Goal: Task Accomplishment & Management: Use online tool/utility

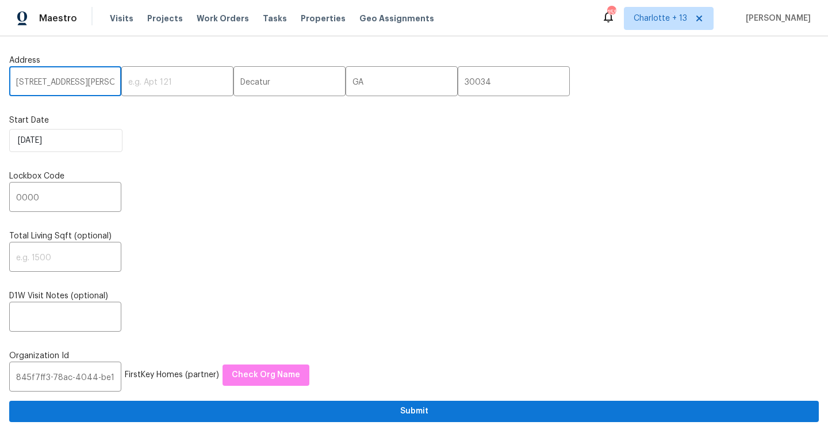
paste input "[STREET_ADDRESS]"
click at [94, 83] on input "[STREET_ADDRESS]" at bounding box center [65, 82] width 112 height 27
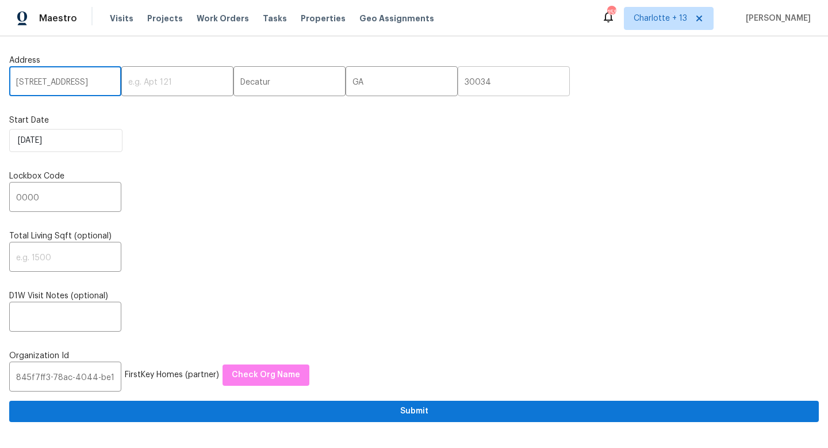
type input "[STREET_ADDRESS]"
click at [458, 82] on input "30034" at bounding box center [514, 82] width 112 height 27
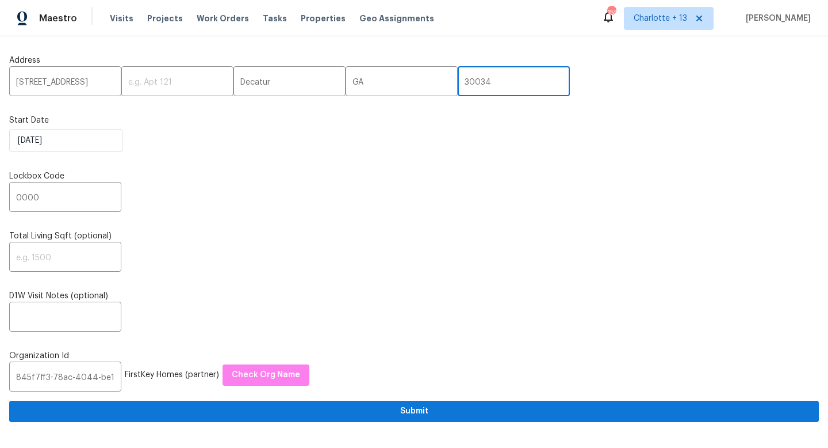
click at [458, 82] on input "30034" at bounding box center [514, 82] width 112 height 27
paste input "3196"
type input "33196"
click at [95, 83] on input "[STREET_ADDRESS]" at bounding box center [65, 82] width 112 height 27
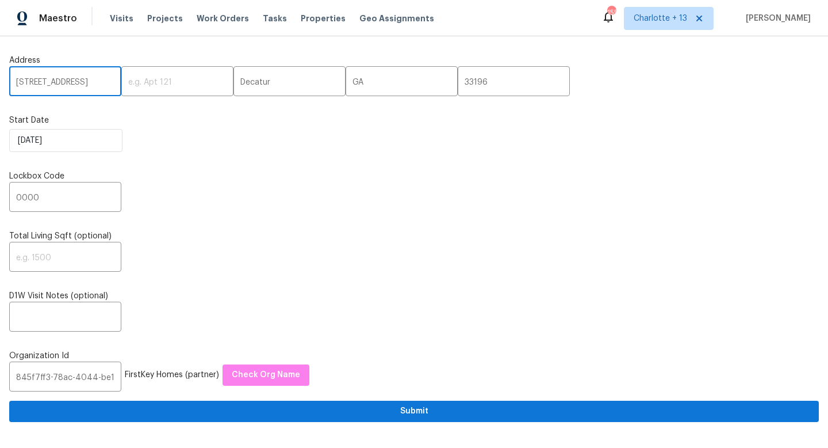
click at [95, 83] on input "[STREET_ADDRESS]" at bounding box center [65, 82] width 112 height 27
type input "[STREET_ADDRESS]"
click at [242, 83] on input "Decatur" at bounding box center [290, 82] width 112 height 27
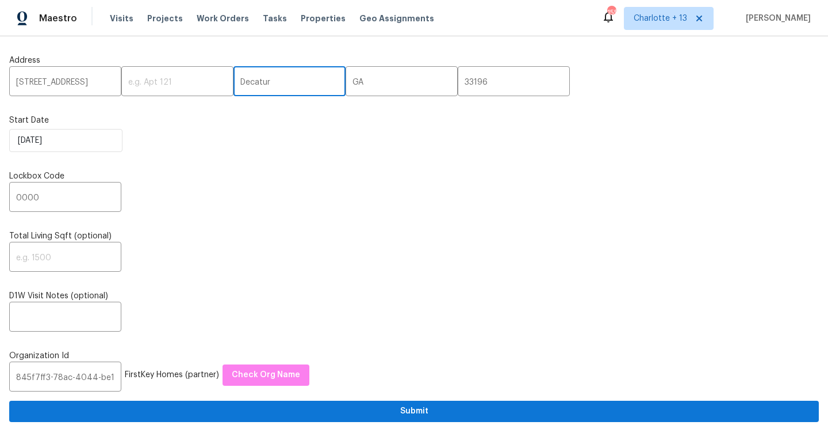
click at [242, 83] on input "Decatur" at bounding box center [290, 82] width 112 height 27
paste input "[GEOGRAPHIC_DATA]"
type input "[GEOGRAPHIC_DATA]"
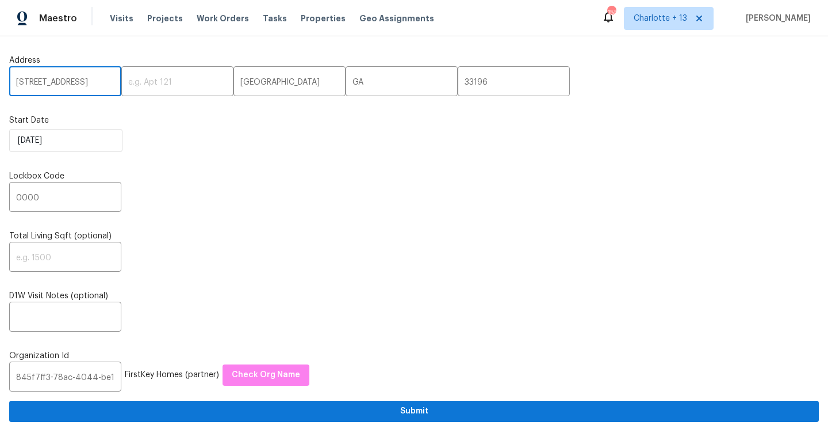
click at [97, 85] on input "[STREET_ADDRESS]" at bounding box center [65, 82] width 112 height 27
type input "[STREET_ADDRESS],"
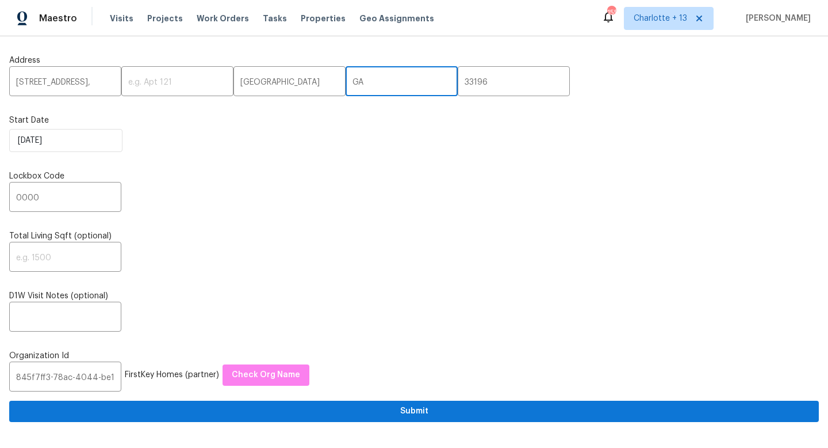
click at [346, 80] on input "GA" at bounding box center [402, 82] width 112 height 27
paste input "FL"
type input "FL"
click at [57, 195] on input "0000" at bounding box center [65, 198] width 112 height 27
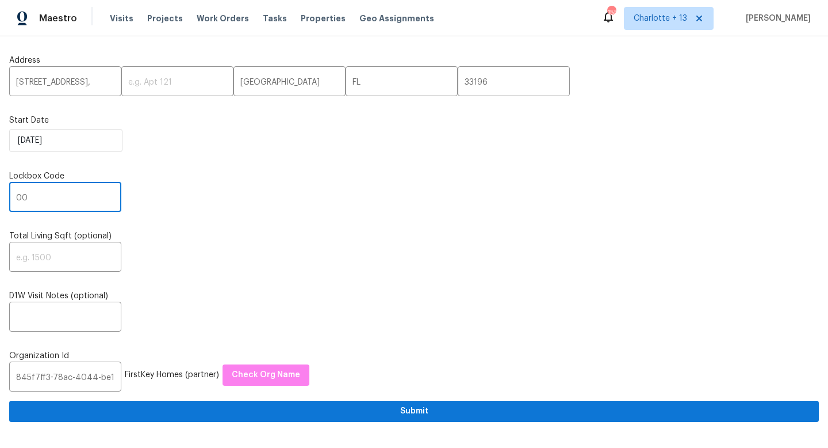
type input "0"
type input "4961"
click at [41, 372] on input "845f7ff3-78ac-4044-be1e-2a70ff45d03f" at bounding box center [65, 377] width 112 height 27
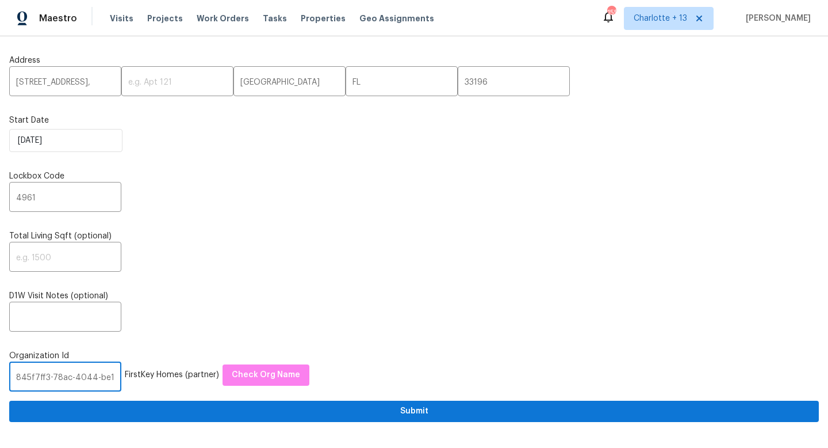
click at [41, 372] on input "845f7ff3-78ac-4044-be1e-2a70ff45d03f" at bounding box center [65, 377] width 112 height 27
paste input "1349d153-b359-4f9b-b4dd-758ff939cc37"
type input "1349d153-b359-4f9b-b4dd-758ff939cc37"
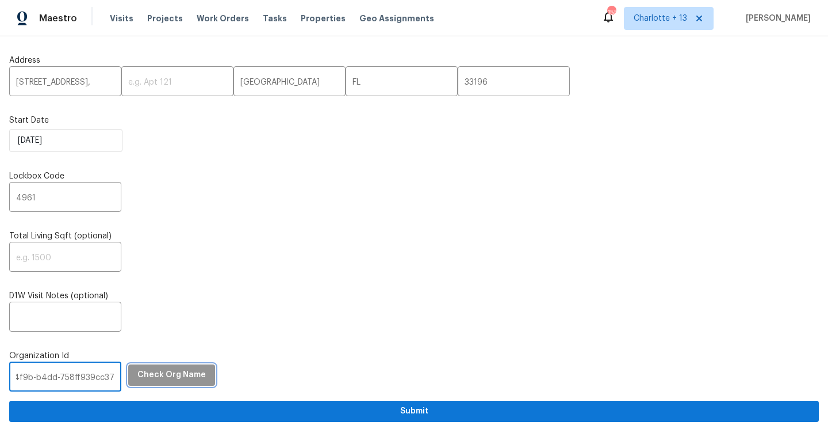
click at [161, 380] on span "Check Org Name" at bounding box center [171, 375] width 68 height 14
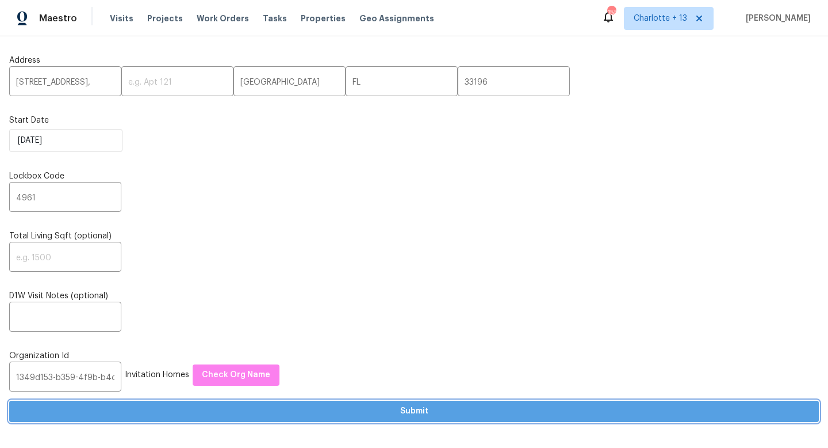
click at [225, 408] on span "Submit" at bounding box center [414, 411] width 792 height 14
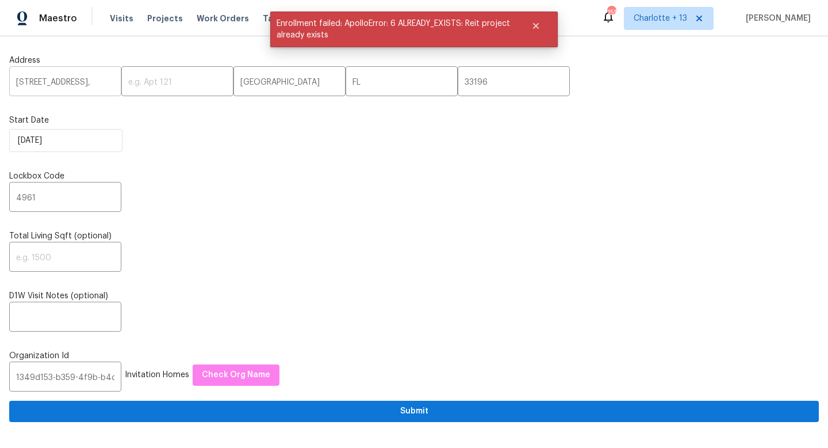
click at [91, 82] on input "[STREET_ADDRESS]," at bounding box center [65, 82] width 112 height 27
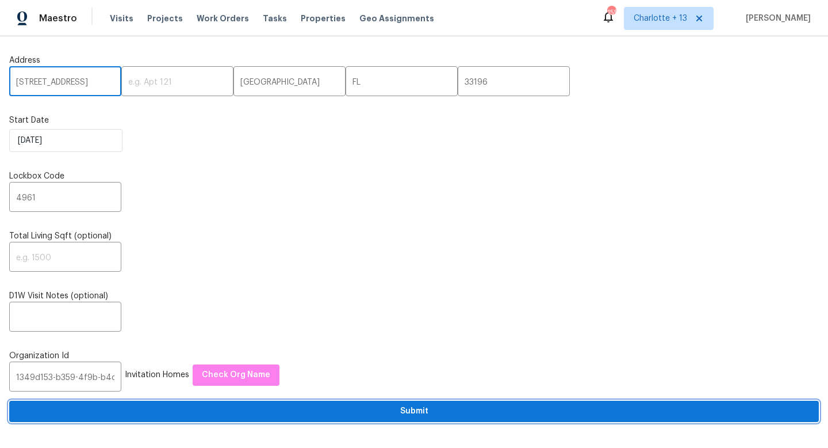
click at [221, 409] on span "Submit" at bounding box center [414, 411] width 792 height 14
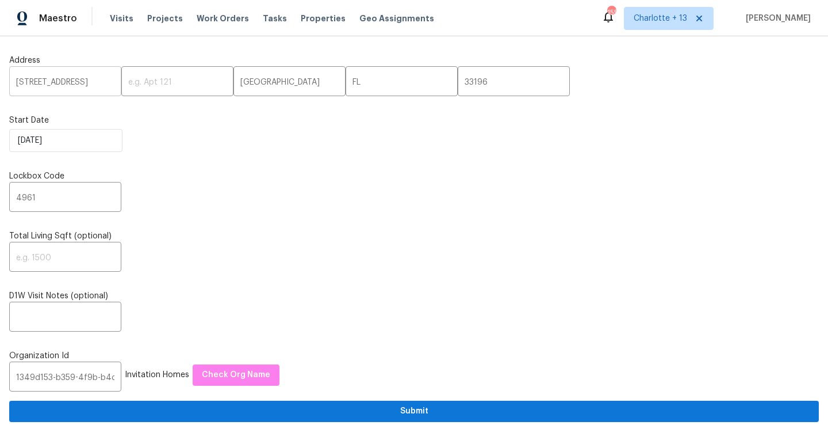
click at [46, 85] on input "[STREET_ADDRESS]" at bounding box center [65, 82] width 112 height 27
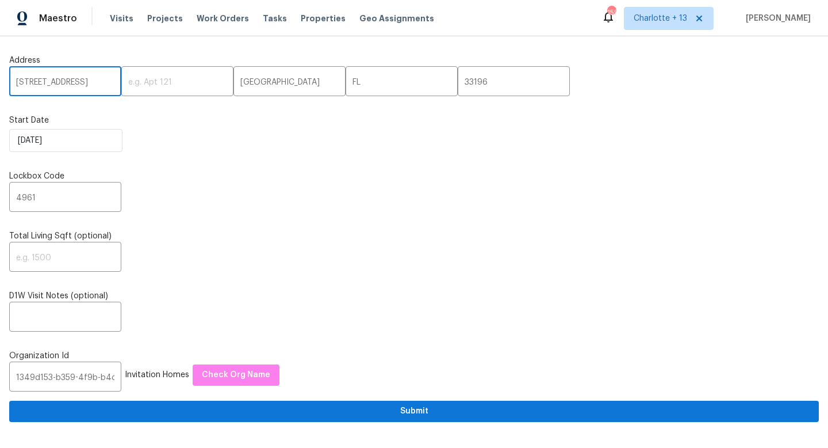
paste input "[STREET_ADDRESS]"
click at [94, 82] on input "[STREET_ADDRESS]" at bounding box center [65, 82] width 112 height 27
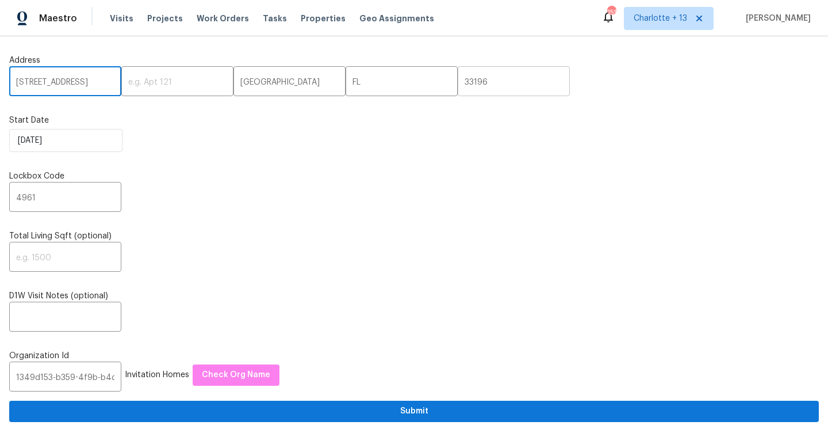
type input "[STREET_ADDRESS]"
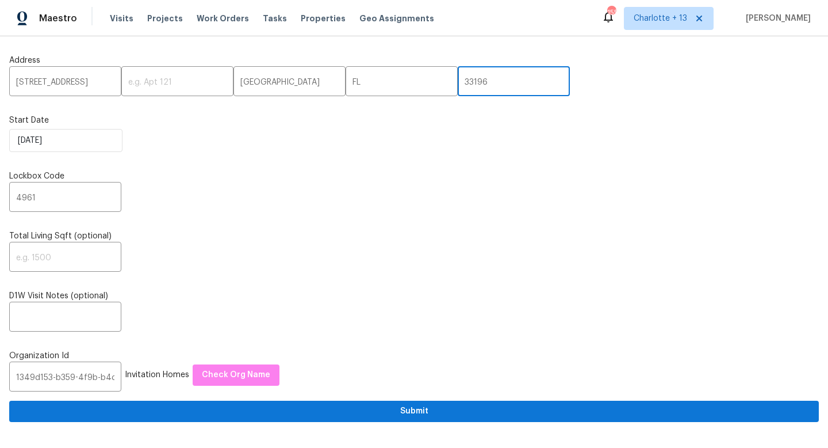
scroll to position [0, 0]
click at [458, 82] on input "33196" at bounding box center [514, 82] width 112 height 27
paste input "77014"
type input "77014"
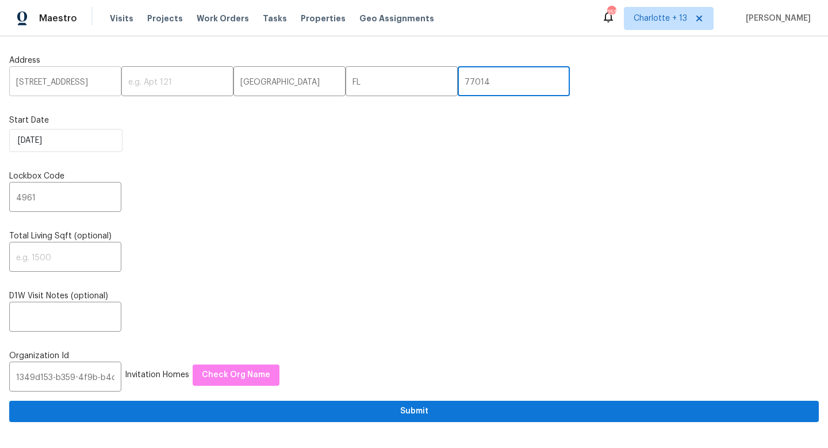
click at [102, 83] on input "[STREET_ADDRESS]" at bounding box center [65, 82] width 112 height 27
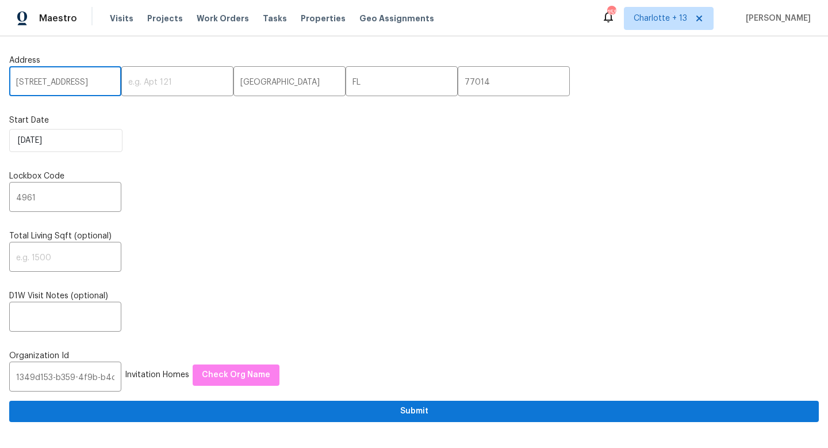
click at [102, 83] on input "[STREET_ADDRESS]" at bounding box center [65, 82] width 112 height 27
type input "[STREET_ADDRESS]"
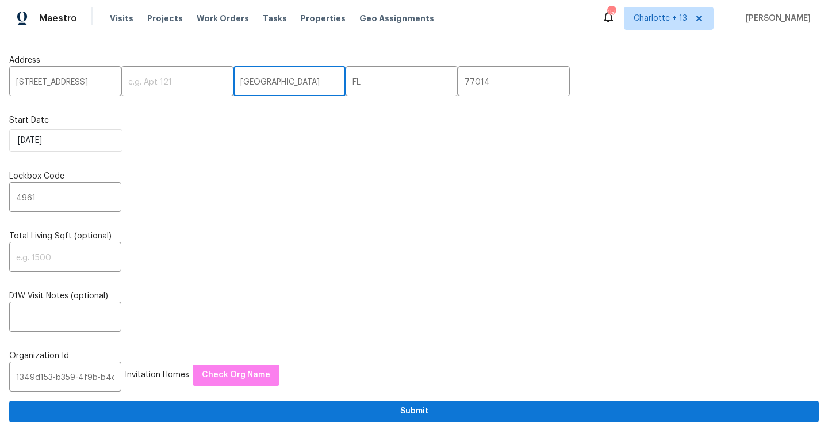
click at [266, 89] on input "[GEOGRAPHIC_DATA]" at bounding box center [290, 82] width 112 height 27
paste input "[GEOGRAPHIC_DATA]"
type input "[GEOGRAPHIC_DATA]"
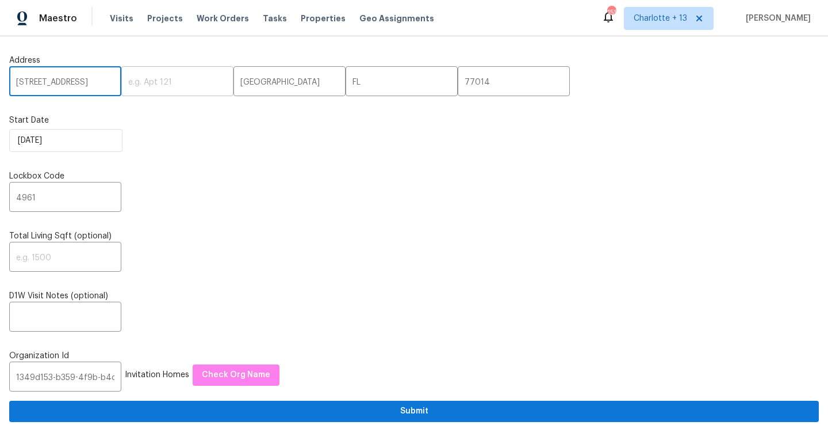
scroll to position [0, 9]
drag, startPoint x: 103, startPoint y: 81, endPoint x: 124, endPoint y: 81, distance: 20.7
click at [124, 81] on div "[STREET_ADDRESS] ​" at bounding box center [414, 82] width 810 height 27
click at [102, 81] on input "[STREET_ADDRESS]" at bounding box center [65, 82] width 112 height 27
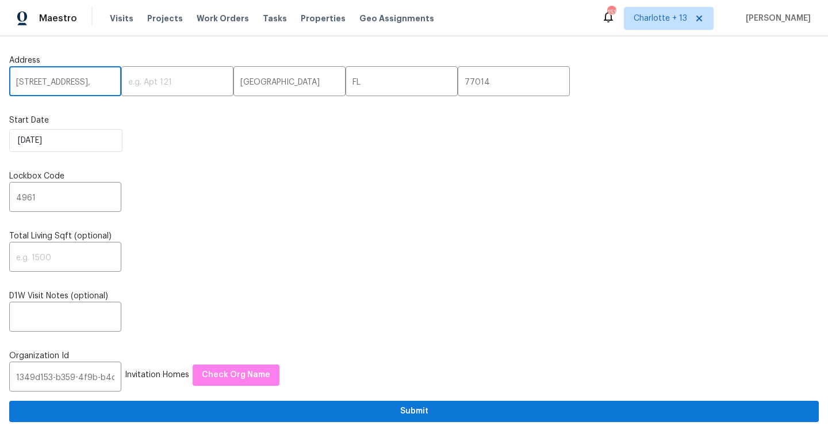
scroll to position [0, 0]
type input "[STREET_ADDRESS],"
click at [346, 81] on input "FL" at bounding box center [402, 82] width 112 height 27
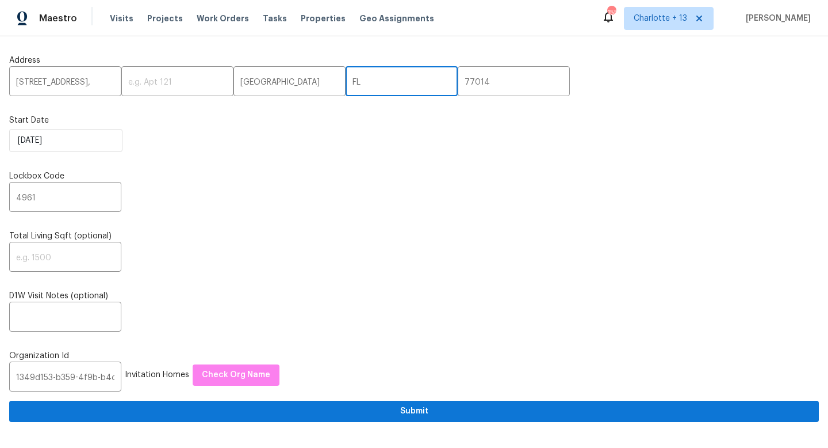
click at [346, 81] on input "FL" at bounding box center [402, 82] width 112 height 27
paste input "[GEOGRAPHIC_DATA]"
type input "[GEOGRAPHIC_DATA]"
click at [105, 82] on input "[STREET_ADDRESS]," at bounding box center [65, 82] width 112 height 27
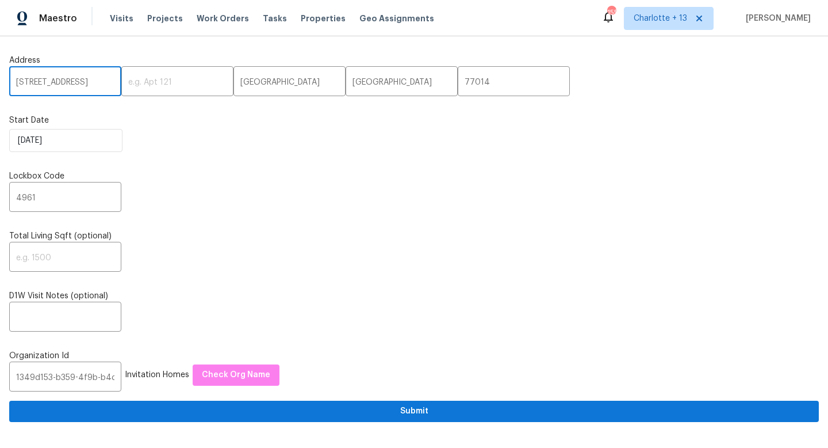
type input "[STREET_ADDRESS]"
click at [36, 199] on input "4961" at bounding box center [65, 198] width 112 height 27
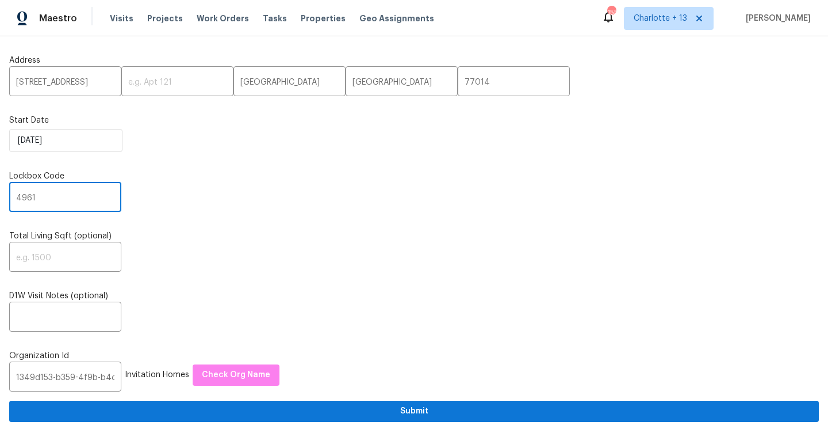
click at [28, 202] on input "4961" at bounding box center [65, 198] width 112 height 27
type input "1914"
click at [48, 378] on input "1349d153-b359-4f9b-b4dd-758ff939cc37" at bounding box center [65, 377] width 112 height 27
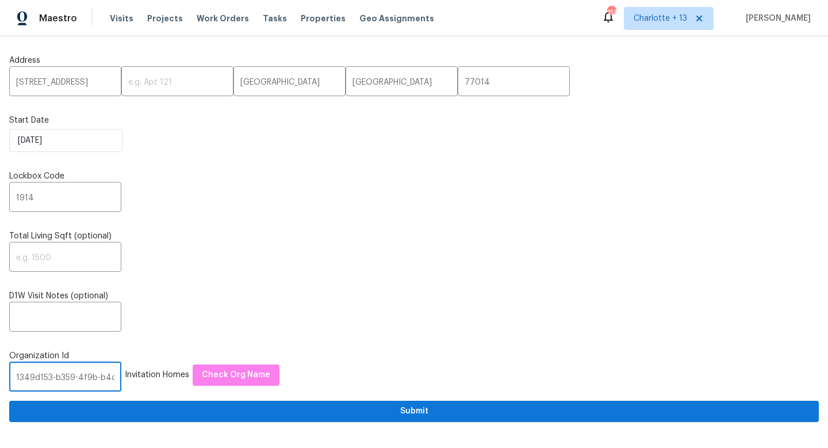
click at [48, 378] on input "1349d153-b359-4f9b-b4dd-758ff939cc37" at bounding box center [65, 377] width 112 height 27
paste input "845f7ff3-78ac-4044-be1e-2a70ff45d03f"
type input "845f7ff3-78ac-4044-be1e-2a70ff45d03f"
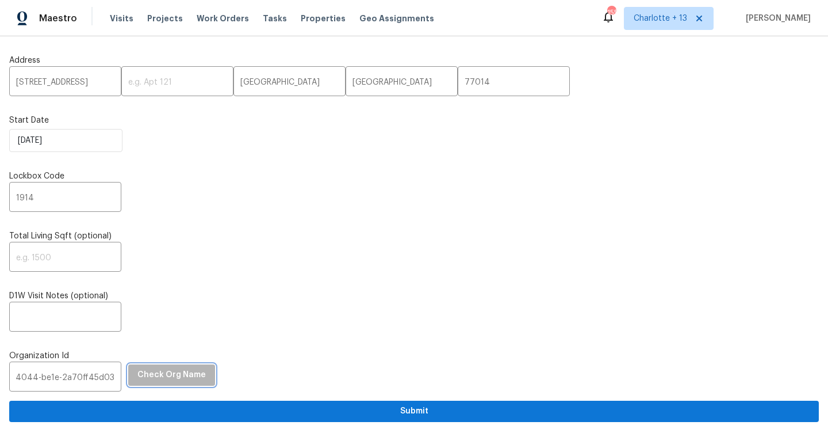
click at [178, 378] on span "Check Org Name" at bounding box center [171, 375] width 68 height 14
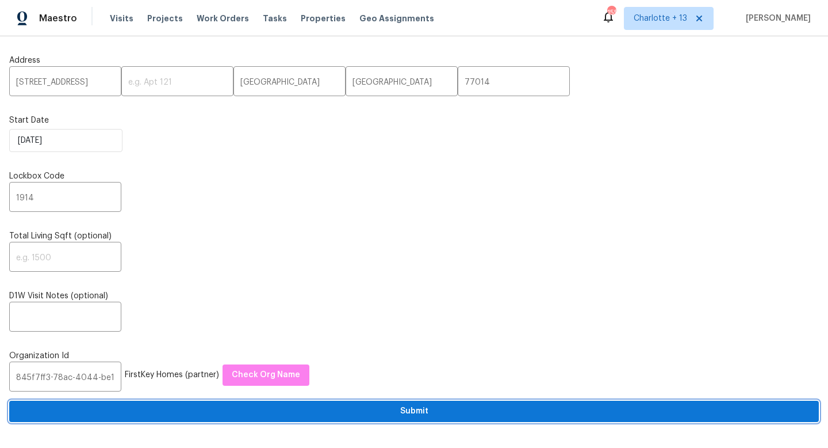
click at [291, 406] on span "Submit" at bounding box center [414, 411] width 792 height 14
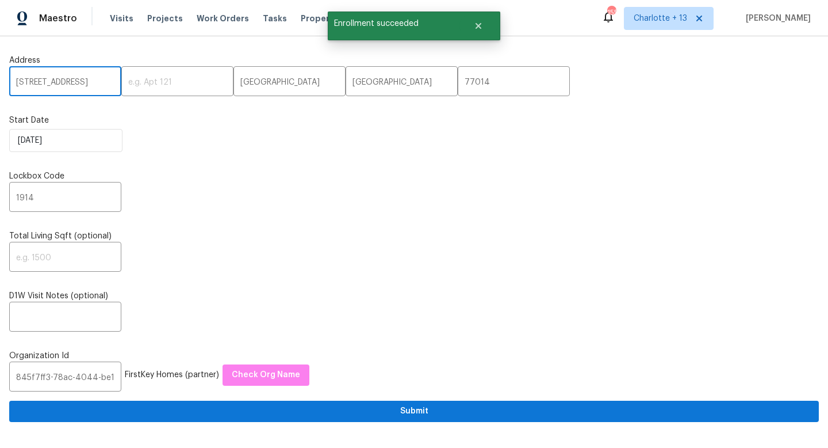
click at [90, 82] on input "[STREET_ADDRESS]" at bounding box center [65, 82] width 112 height 27
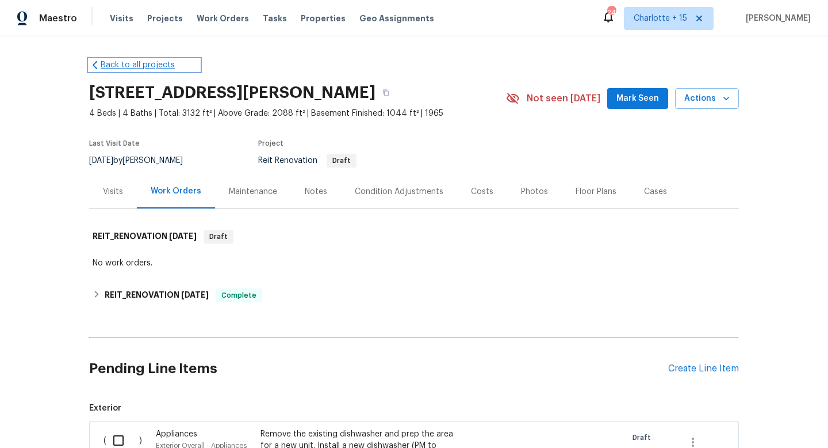
click at [108, 66] on link "Back to all projects" at bounding box center [144, 65] width 110 height 12
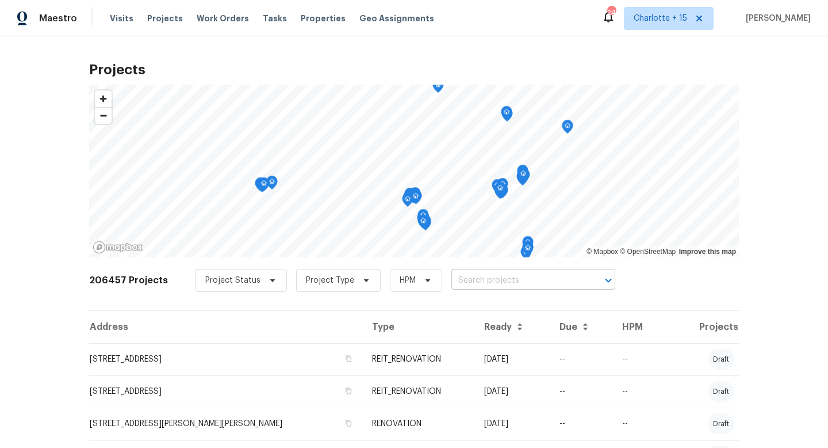
click at [471, 284] on input "text" at bounding box center [518, 281] width 132 height 18
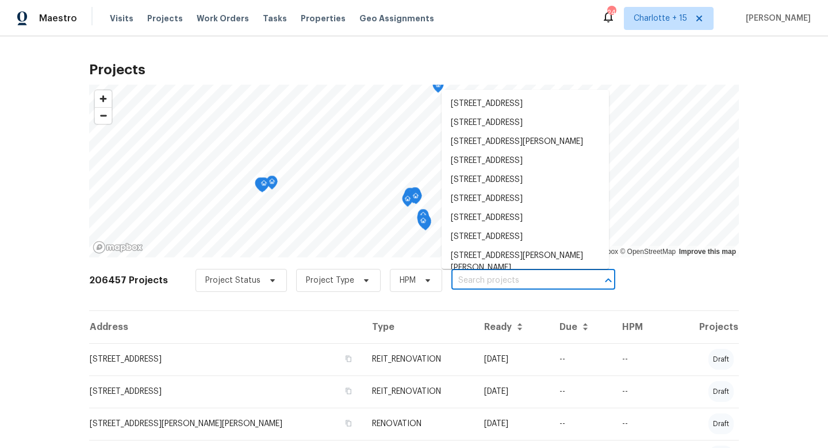
paste input "[STREET_ADDRESS]"
type input "[STREET_ADDRESS]"
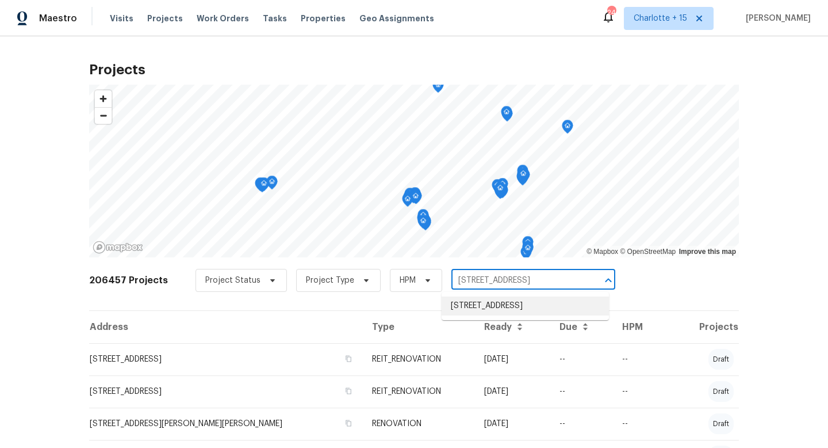
drag, startPoint x: 469, startPoint y: 295, endPoint x: 472, endPoint y: 305, distance: 10.7
click at [472, 305] on li "[STREET_ADDRESS]" at bounding box center [525, 305] width 167 height 19
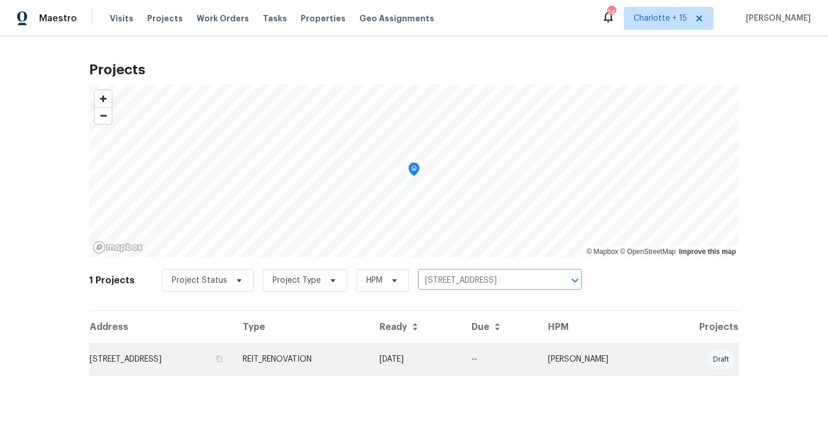
click at [234, 366] on td "[STREET_ADDRESS]" at bounding box center [161, 359] width 144 height 32
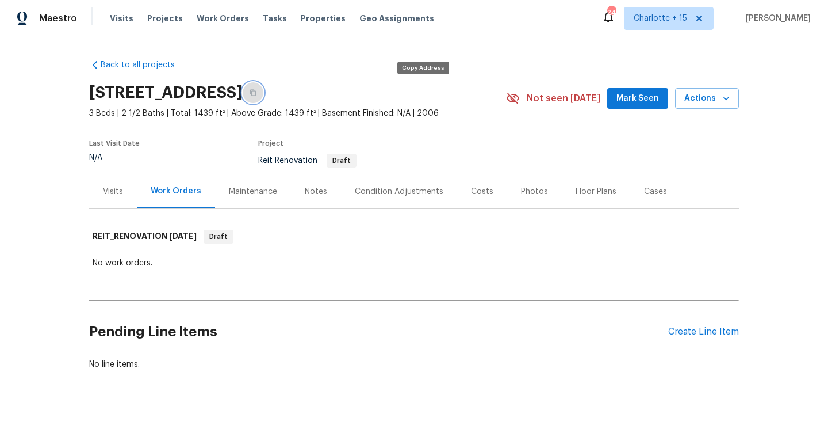
click at [256, 92] on icon "button" at bounding box center [253, 93] width 6 height 6
click at [263, 95] on button "button" at bounding box center [253, 92] width 21 height 21
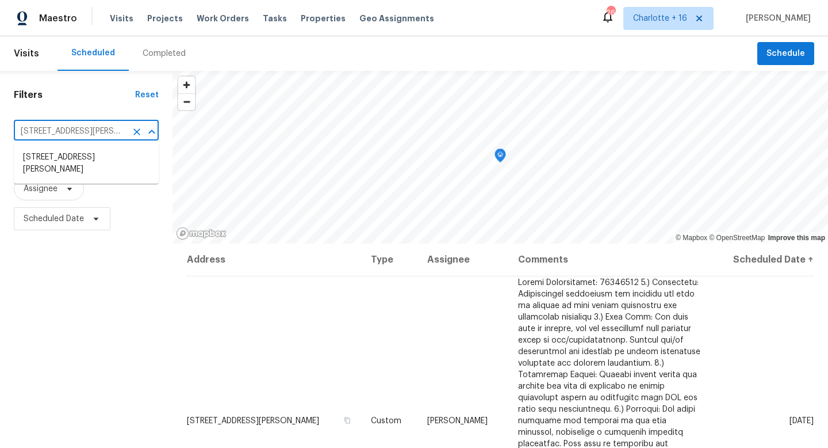
click at [83, 127] on input "[STREET_ADDRESS][PERSON_NAME]" at bounding box center [70, 132] width 113 height 18
paste input "[STREET_ADDRESS]"
type input "[STREET_ADDRESS]"
click at [78, 156] on li "[STREET_ADDRESS]" at bounding box center [86, 157] width 145 height 19
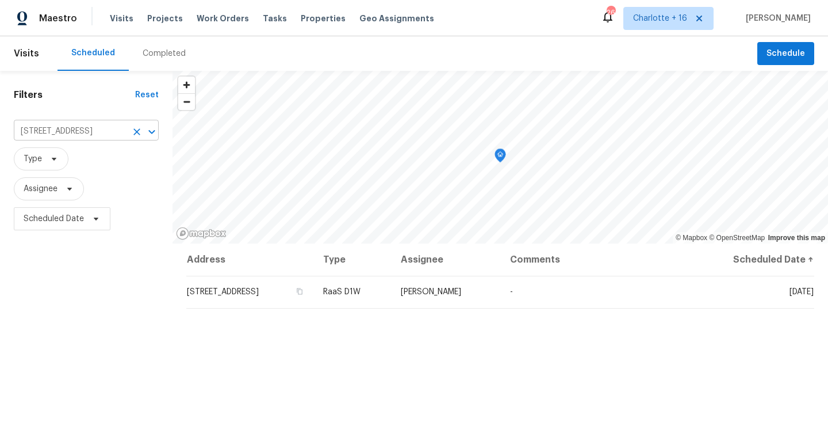
click at [60, 138] on input "[STREET_ADDRESS]" at bounding box center [70, 132] width 113 height 18
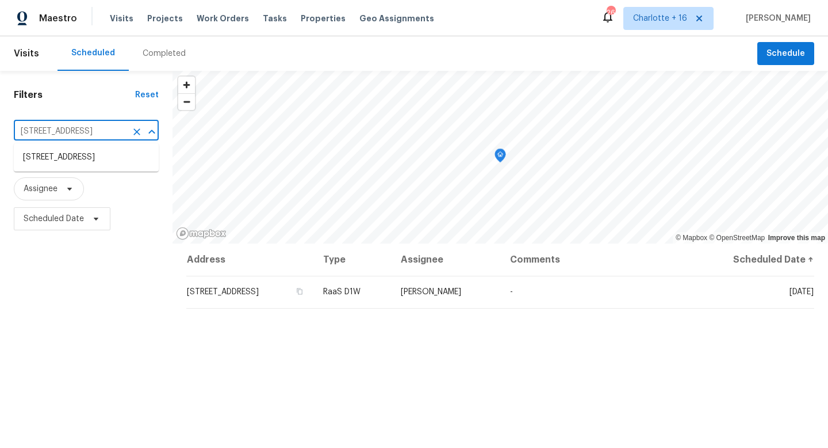
click at [60, 138] on input "[STREET_ADDRESS]" at bounding box center [70, 132] width 113 height 18
paste input "[STREET_ADDRESS]"
type input "[STREET_ADDRESS]"
click at [62, 157] on li "[STREET_ADDRESS]" at bounding box center [86, 157] width 145 height 19
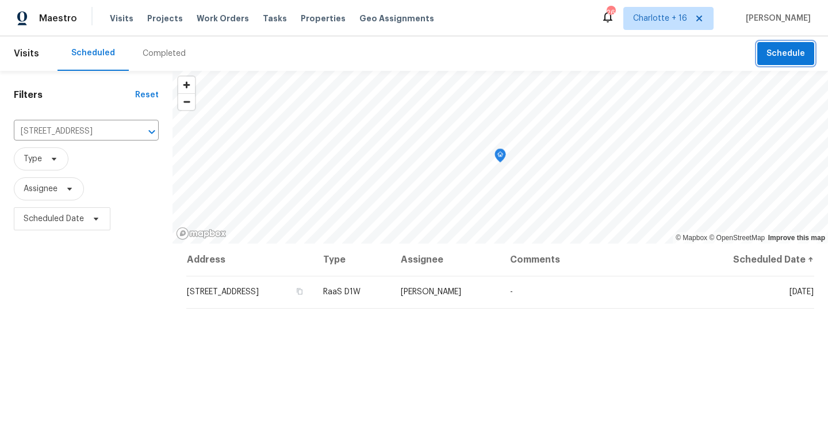
click at [781, 49] on span "Schedule" at bounding box center [786, 54] width 39 height 14
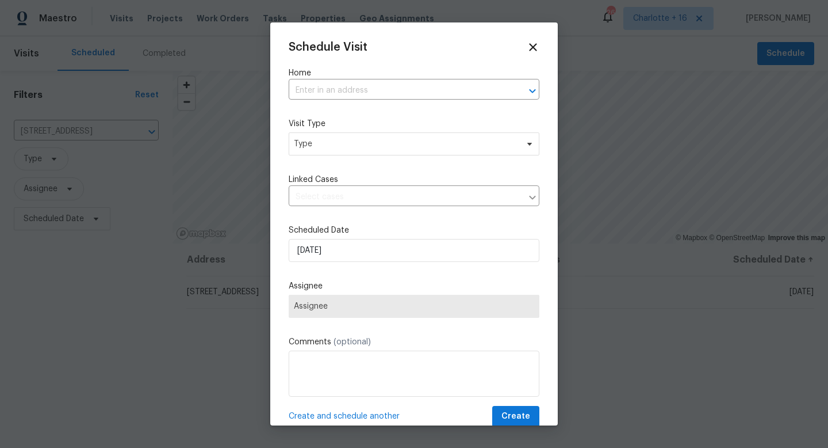
click at [347, 81] on div "Home ​" at bounding box center [414, 83] width 251 height 32
click at [337, 98] on input "text" at bounding box center [398, 91] width 219 height 18
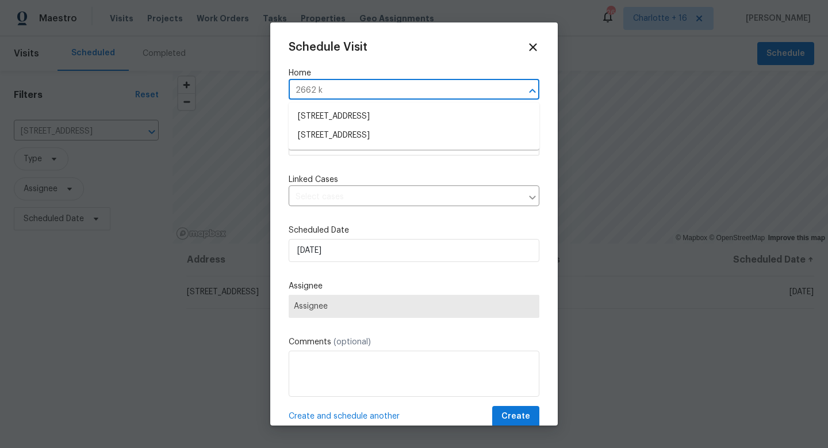
type input "2662 ki"
click at [343, 135] on li "[STREET_ADDRESS]" at bounding box center [414, 135] width 251 height 19
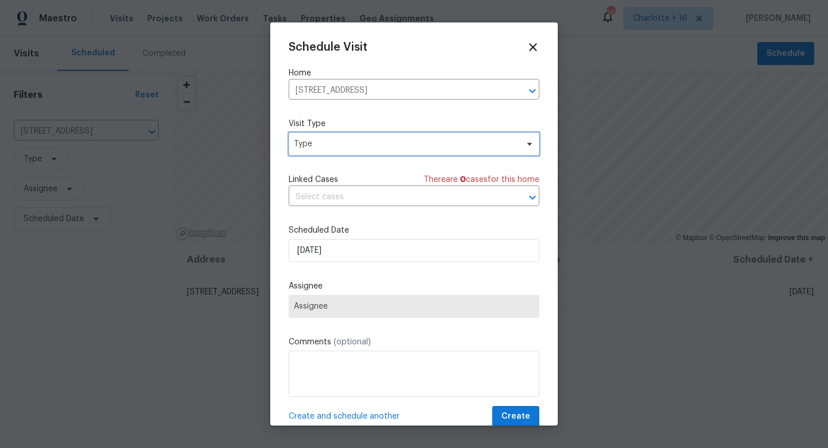
click at [336, 143] on span "Type" at bounding box center [406, 144] width 224 height 12
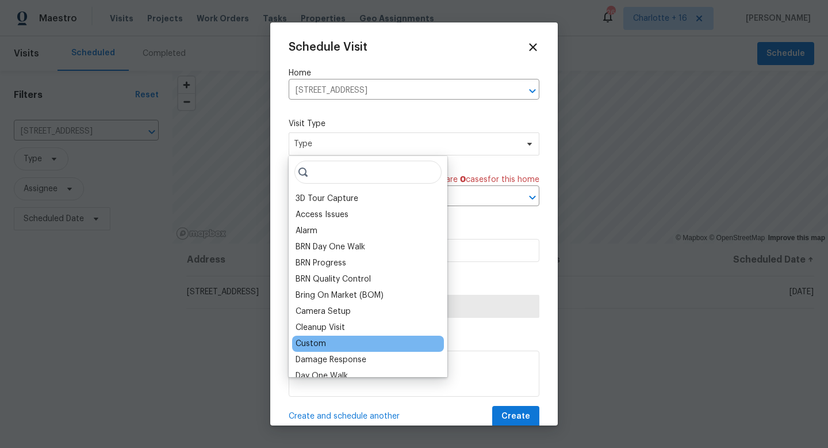
click at [322, 346] on div "Custom" at bounding box center [311, 344] width 30 height 12
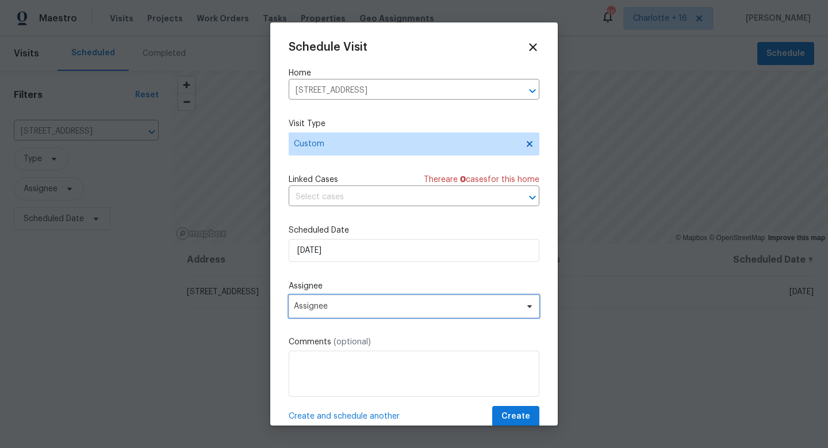
click at [332, 311] on span "Assignee" at bounding box center [414, 306] width 251 height 23
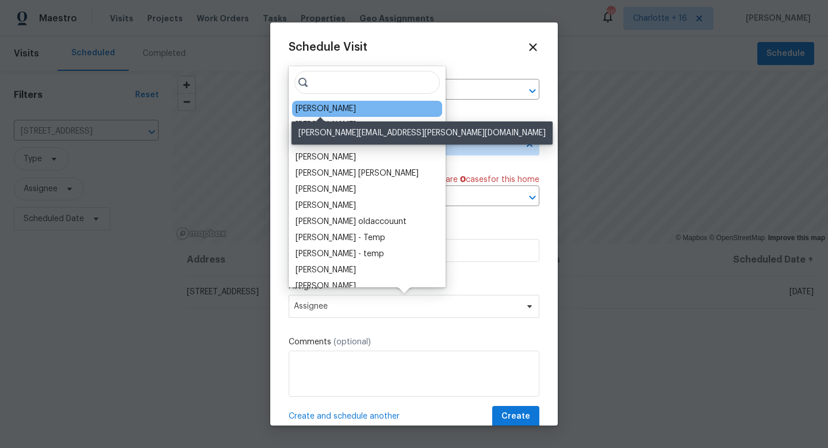
click at [342, 111] on div "Joseph Wolfe" at bounding box center [326, 109] width 60 height 12
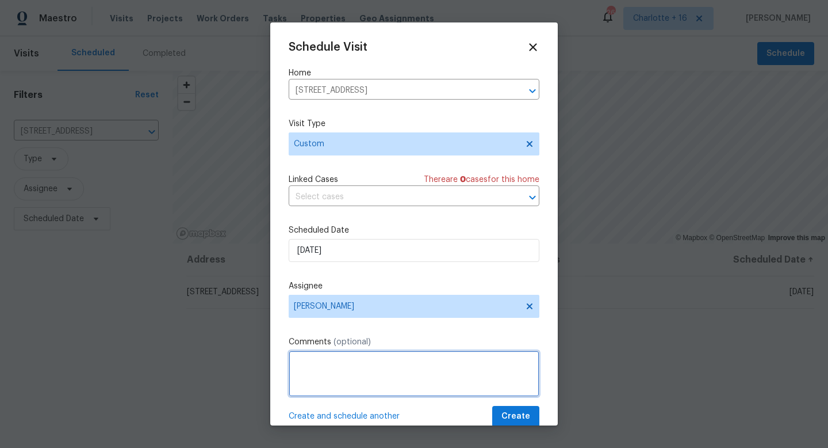
click at [332, 375] on textarea at bounding box center [414, 373] width 251 height 46
paste textarea "Access Instructions: Igloo lock box front door: 00770951; manual combo box gara…"
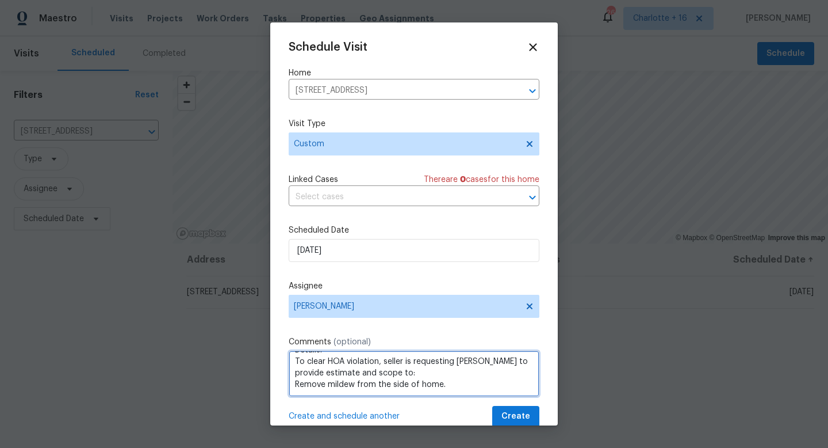
scroll to position [63, 0]
paste textarea "https://opendoor.slack.com/archives/C07MY6AKJKG/p1759357175404809"
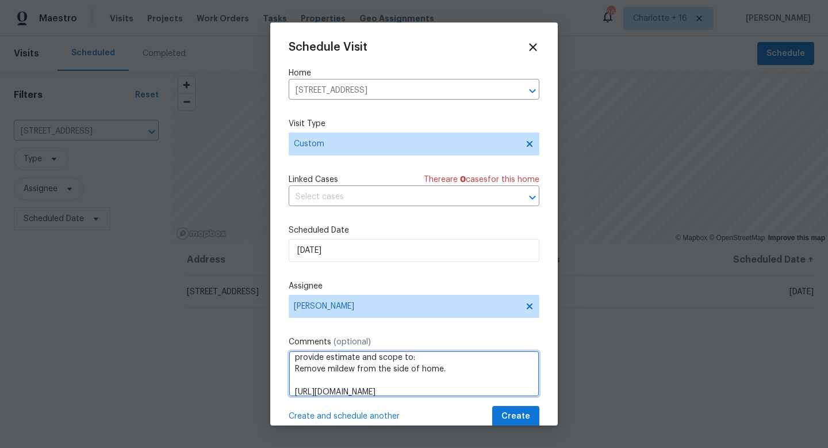
scroll to position [74, 0]
type textarea "Access Instructions: Igloo lock box front door: 00770951; manual combo box gara…"
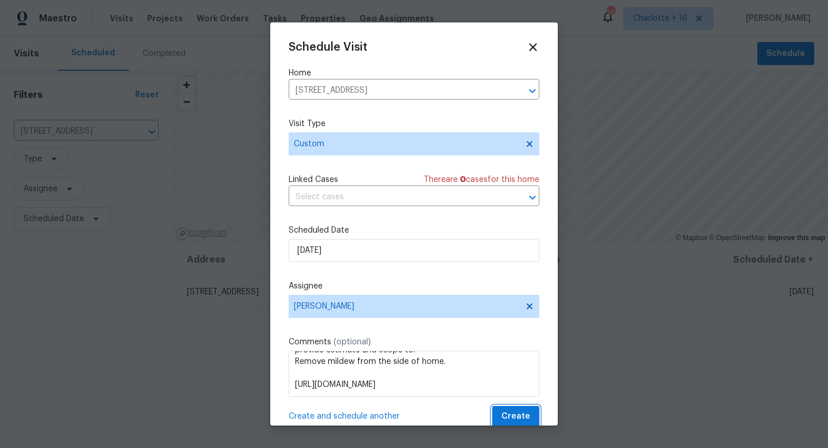
click at [523, 416] on span "Create" at bounding box center [516, 416] width 29 height 14
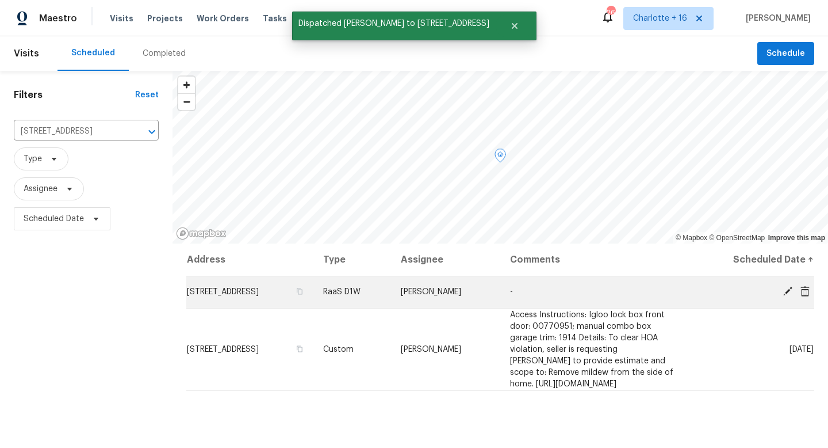
click at [808, 293] on icon at bounding box center [805, 290] width 9 height 10
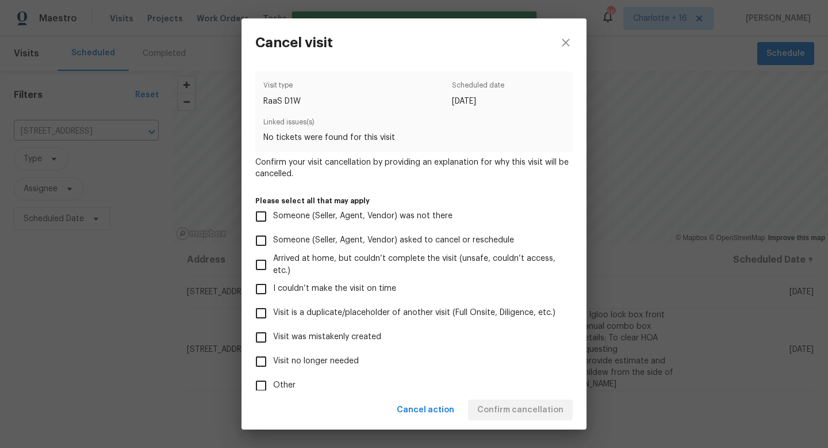
scroll to position [68, 0]
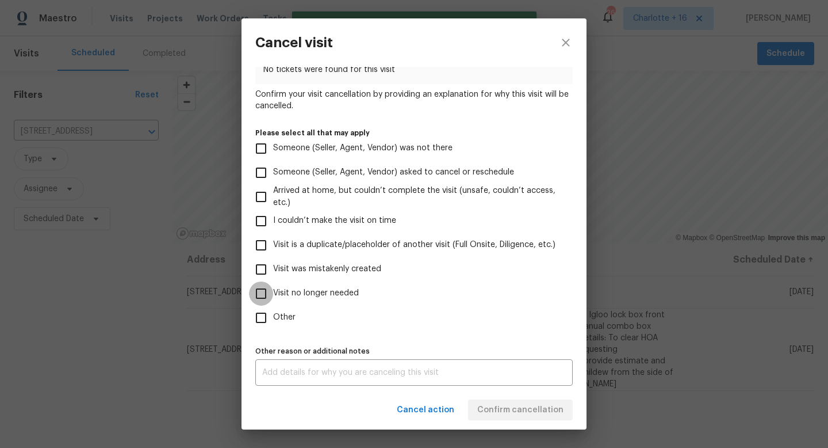
click at [254, 290] on input "Visit no longer needed" at bounding box center [261, 293] width 24 height 24
checkbox input "true"
click at [316, 380] on div "x Other reason or additional notes" at bounding box center [414, 372] width 318 height 26
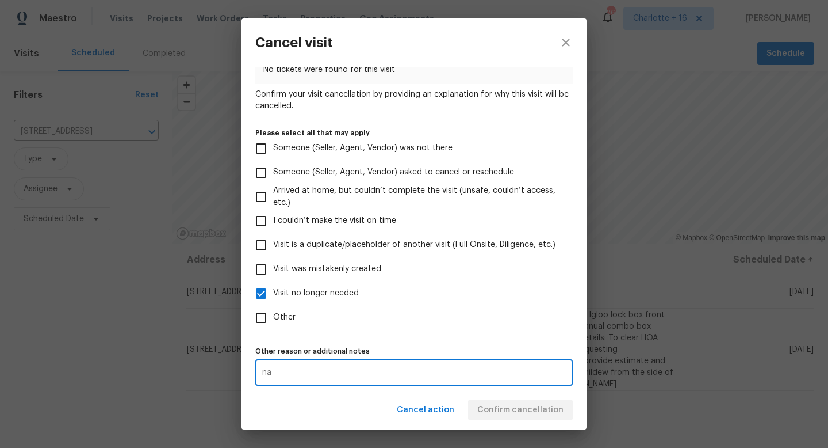
type textarea "na"
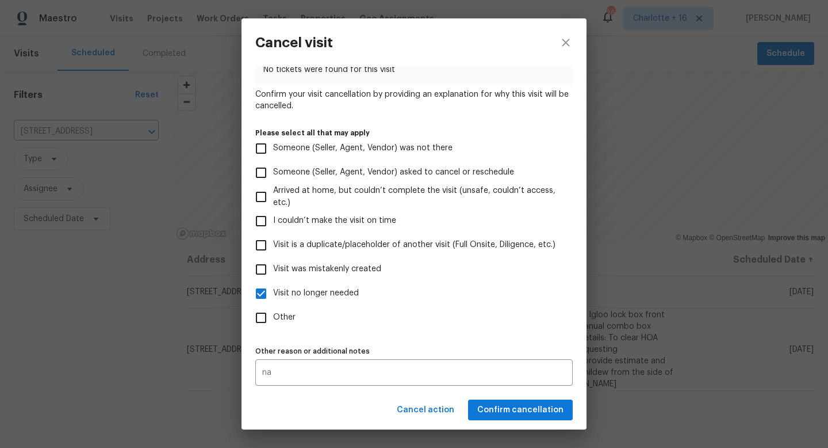
click at [486, 411] on div "Cancel action Confirm cancellation" at bounding box center [414, 410] width 345 height 40
click at [486, 411] on span "Confirm cancellation" at bounding box center [520, 410] width 86 height 14
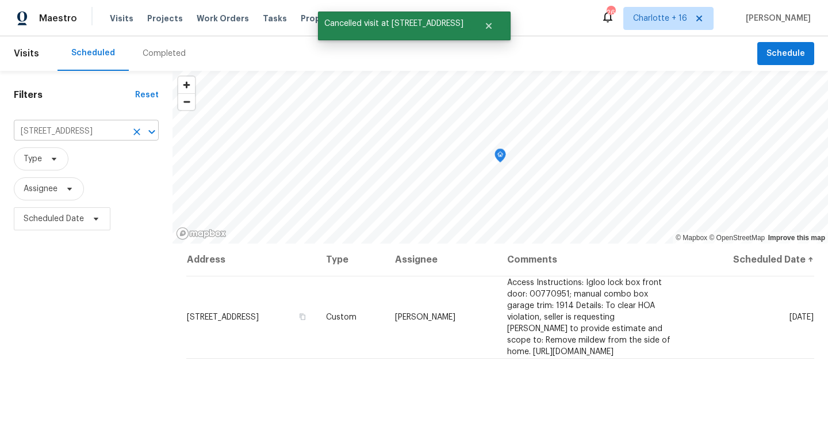
click at [136, 130] on icon "Clear" at bounding box center [137, 132] width 12 height 12
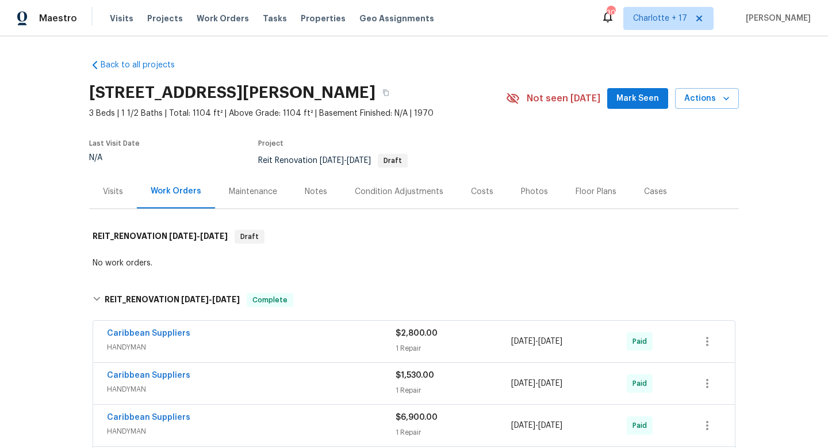
scroll to position [124, 0]
